Goal: Task Accomplishment & Management: Use online tool/utility

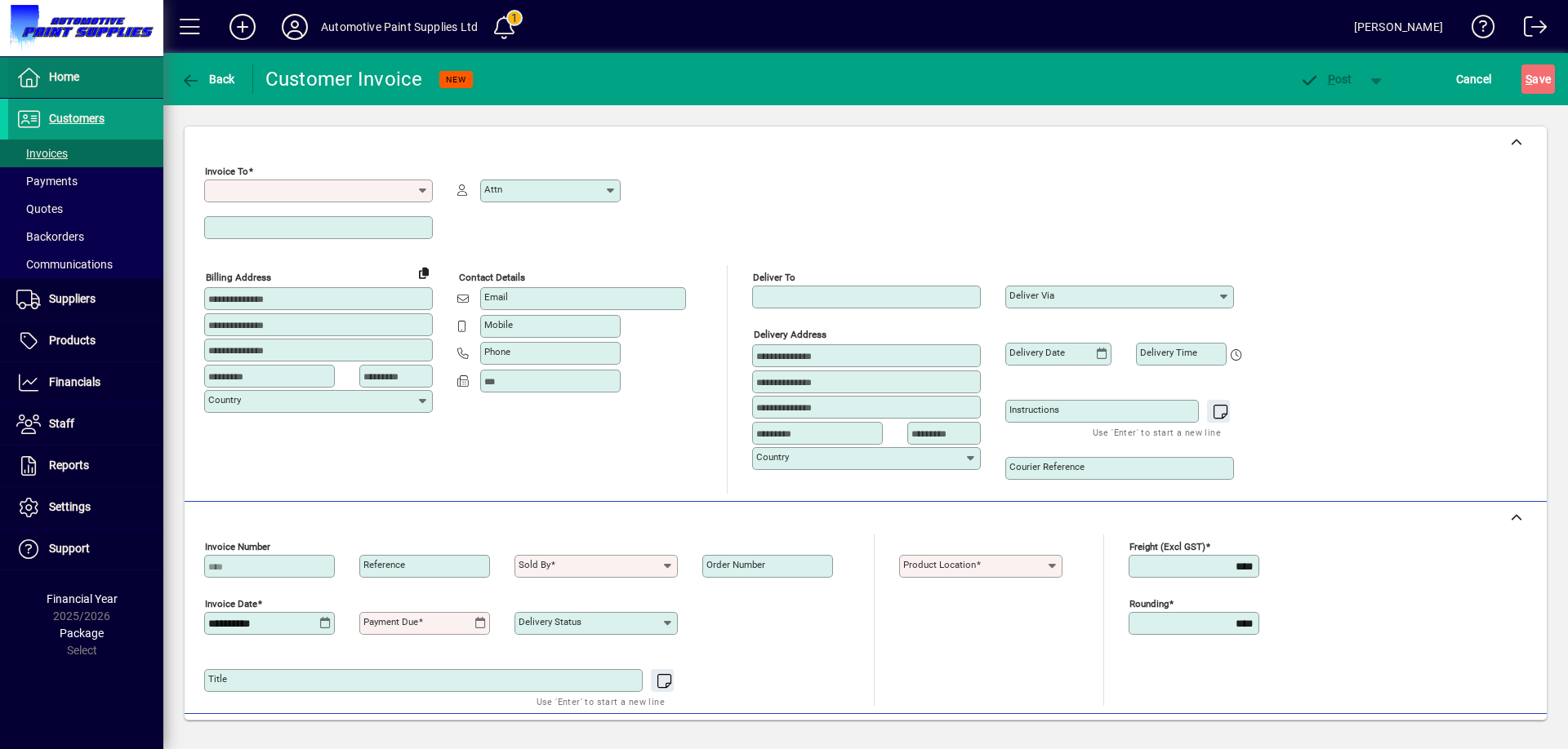
click at [93, 86] on span at bounding box center [85, 78] width 155 height 39
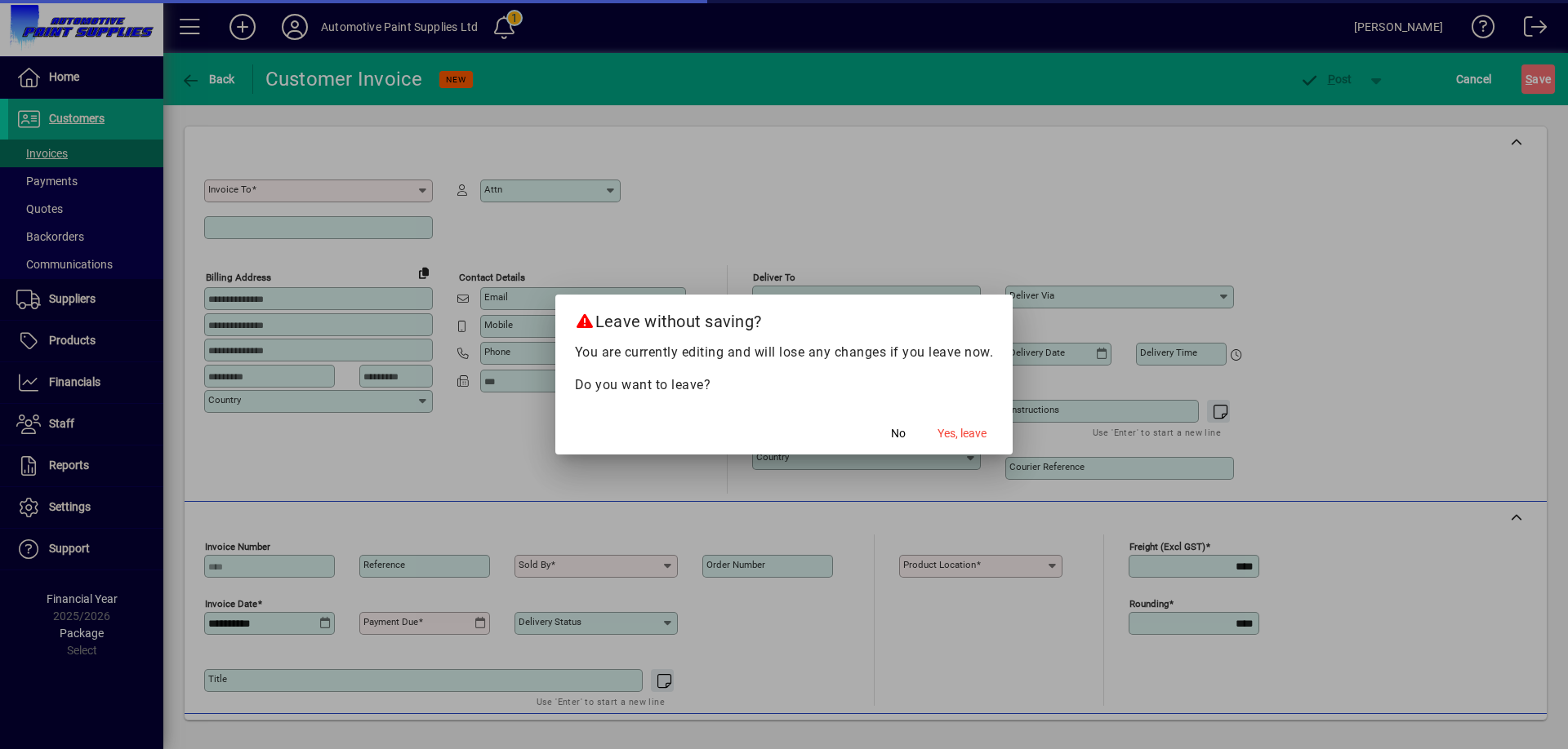
drag, startPoint x: 657, startPoint y: 453, endPoint x: 761, endPoint y: 488, distance: 109.7
click at [726, 483] on div "Leave without saving? You are currently editing and will lose any changes if yo…" at bounding box center [784, 374] width 1568 height 749
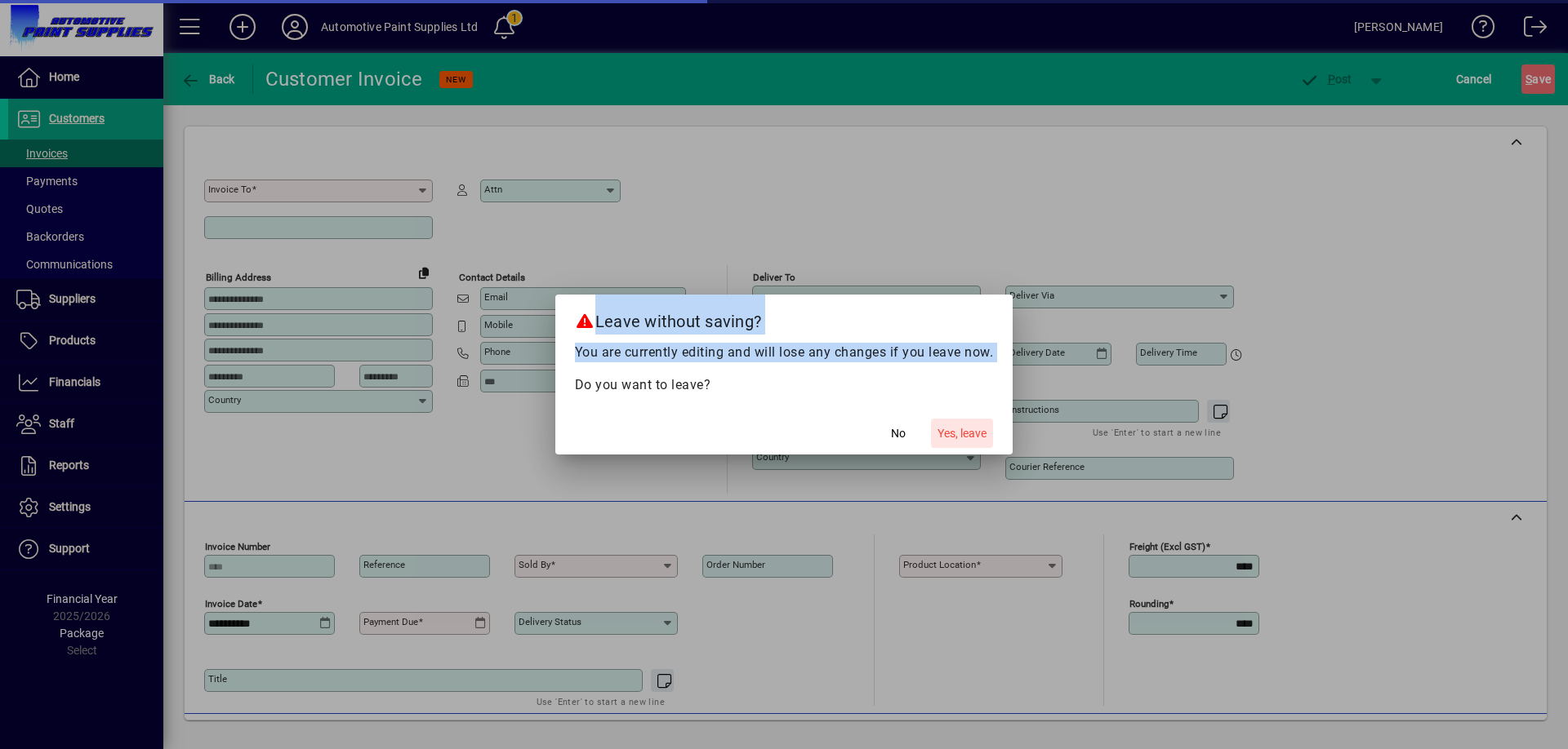
click at [989, 439] on span "button" at bounding box center [962, 434] width 62 height 39
